Goal: Task Accomplishment & Management: Manage account settings

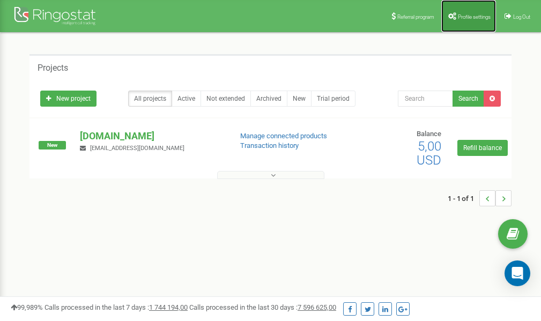
click at [471, 17] on span "Profile settings" at bounding box center [474, 17] width 33 height 6
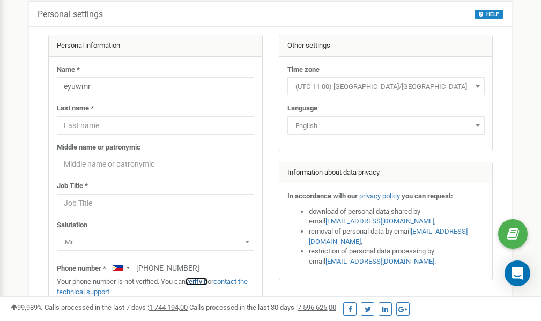
click at [202, 282] on link "verify it" at bounding box center [197, 282] width 22 height 8
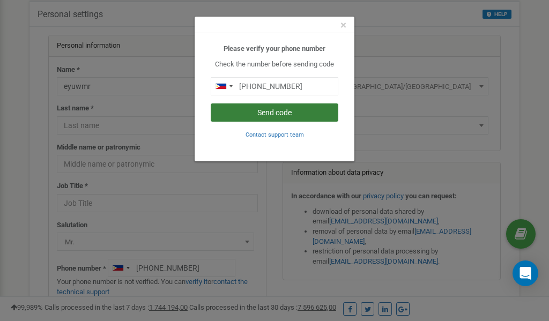
click at [281, 111] on button "Send code" at bounding box center [275, 112] width 128 height 18
